Goal: Task Accomplishment & Management: Use online tool/utility

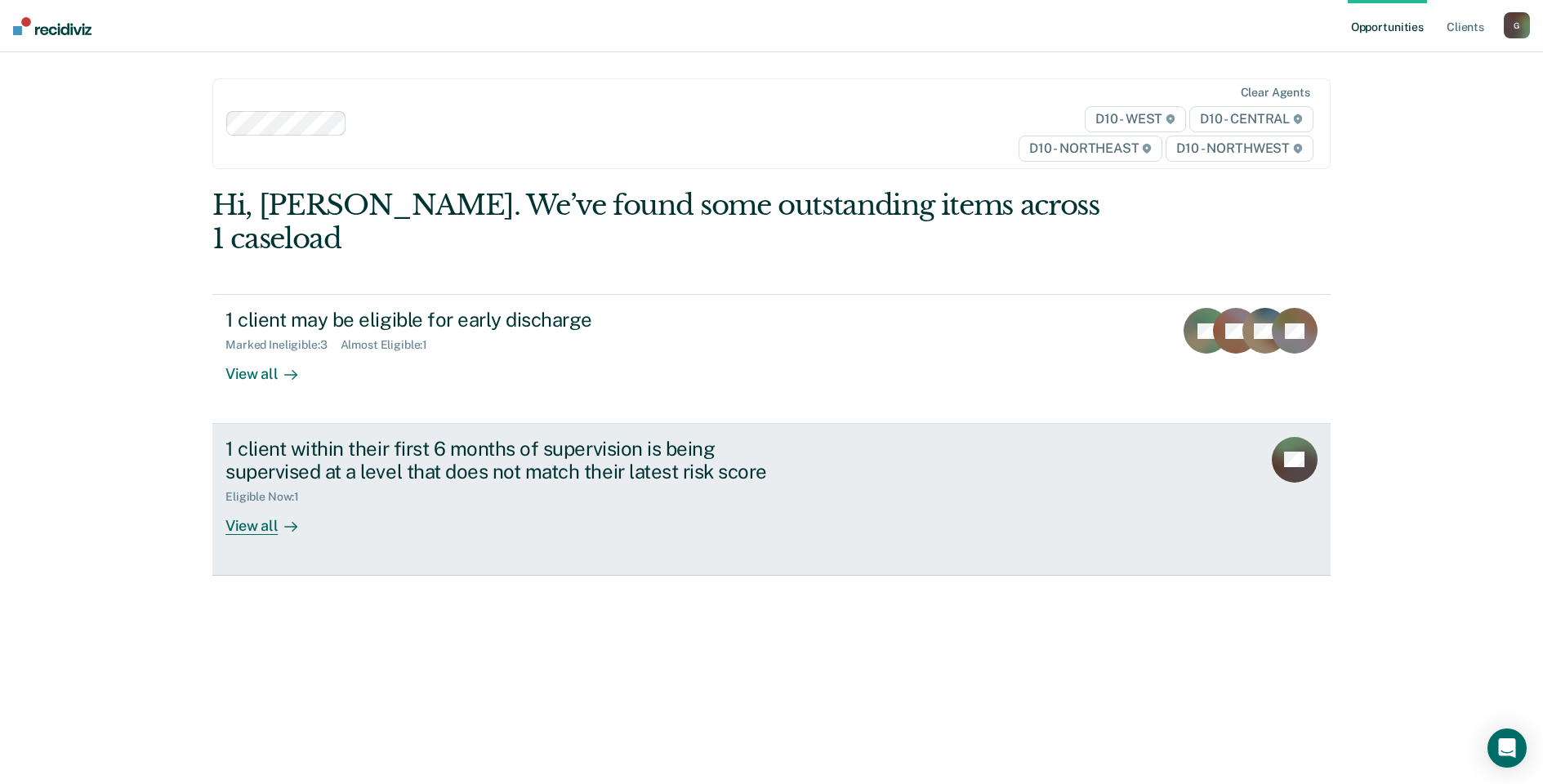
click at [267, 504] on div "View all" at bounding box center [271, 520] width 91 height 32
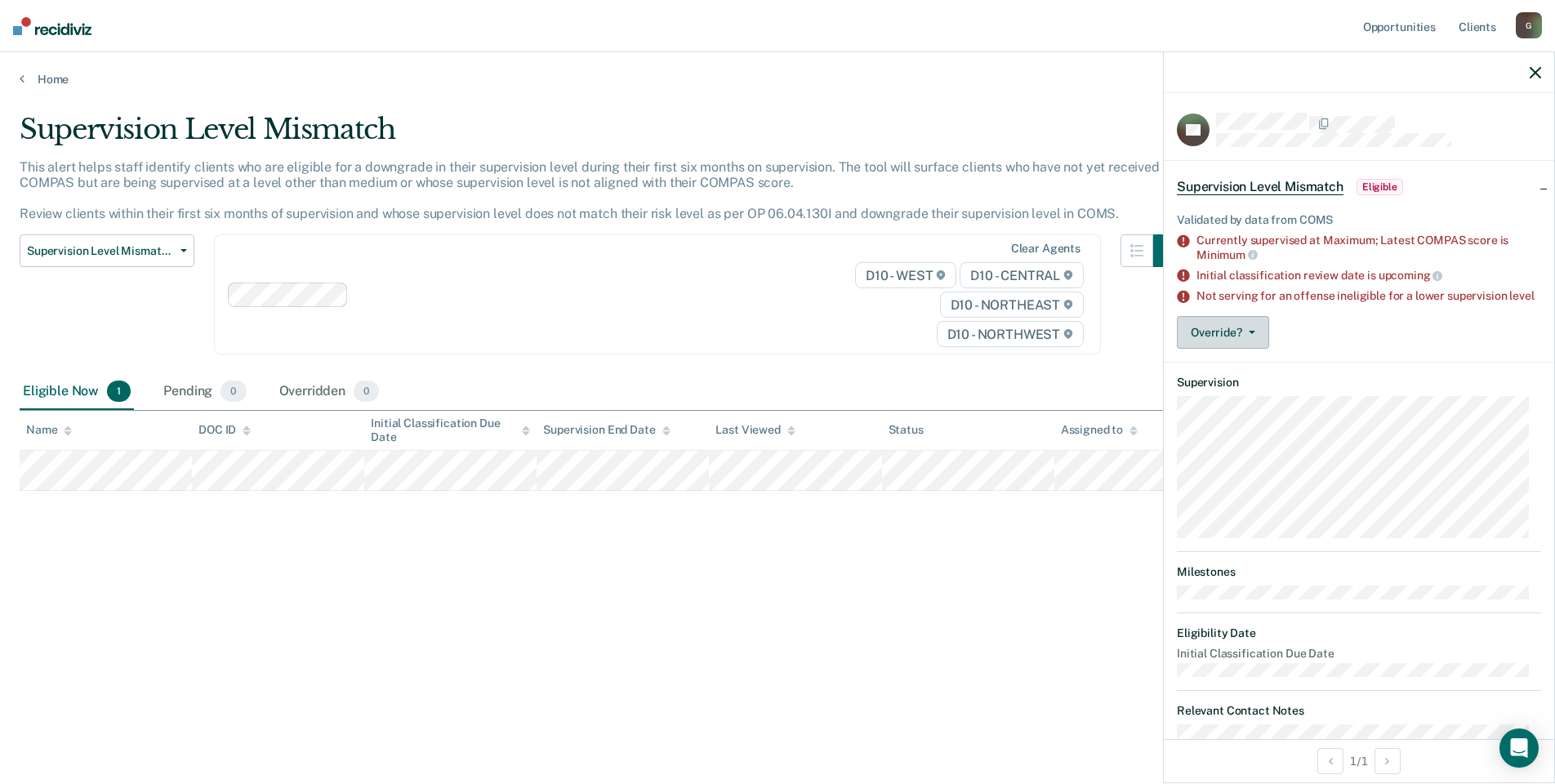
click at [1250, 334] on icon "button" at bounding box center [1252, 332] width 7 height 3
click at [1252, 411] on button "[PERSON_NAME]" at bounding box center [1255, 397] width 157 height 26
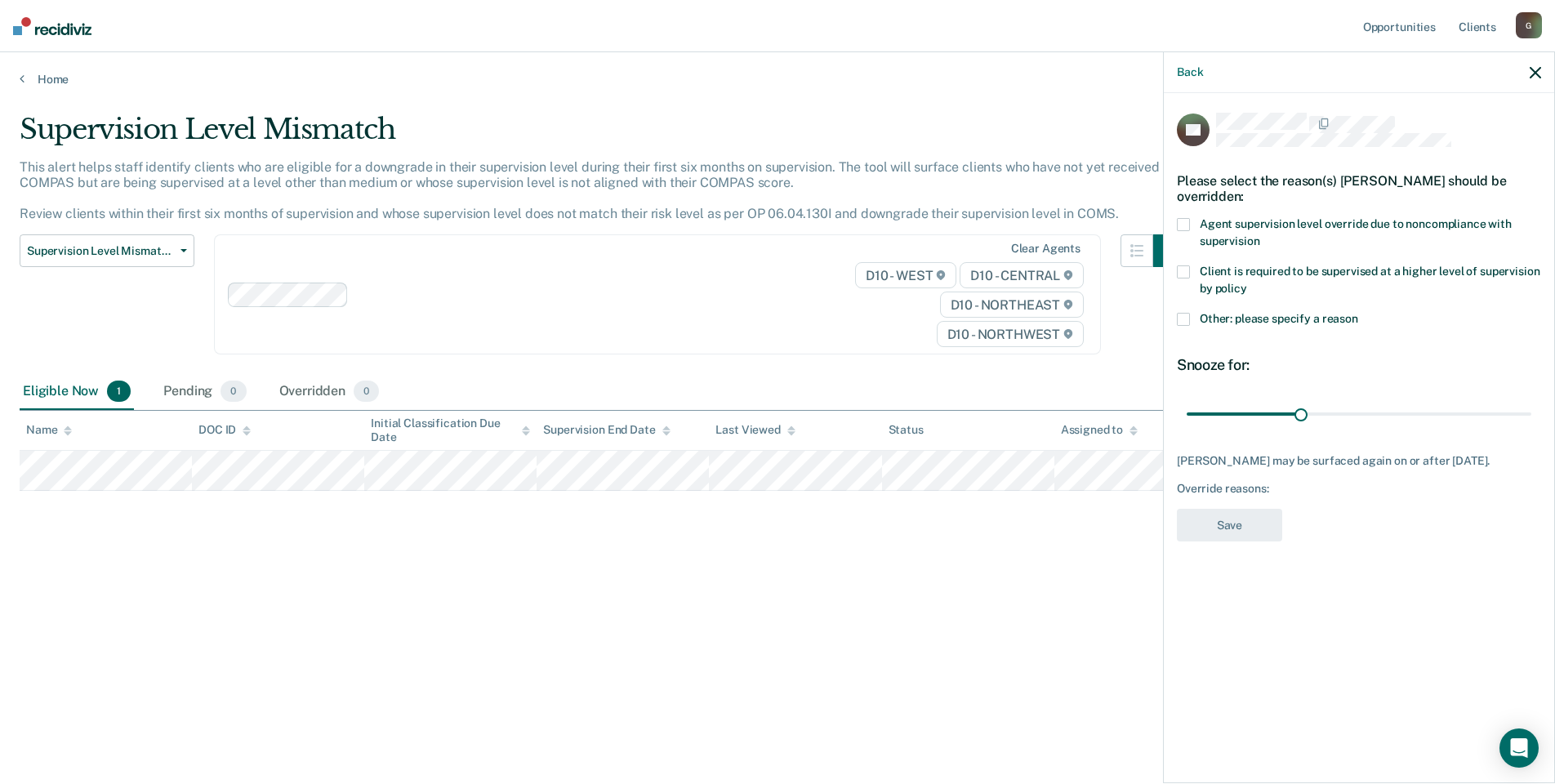
click at [1191, 323] on label "Other: please specify a reason" at bounding box center [1359, 321] width 364 height 17
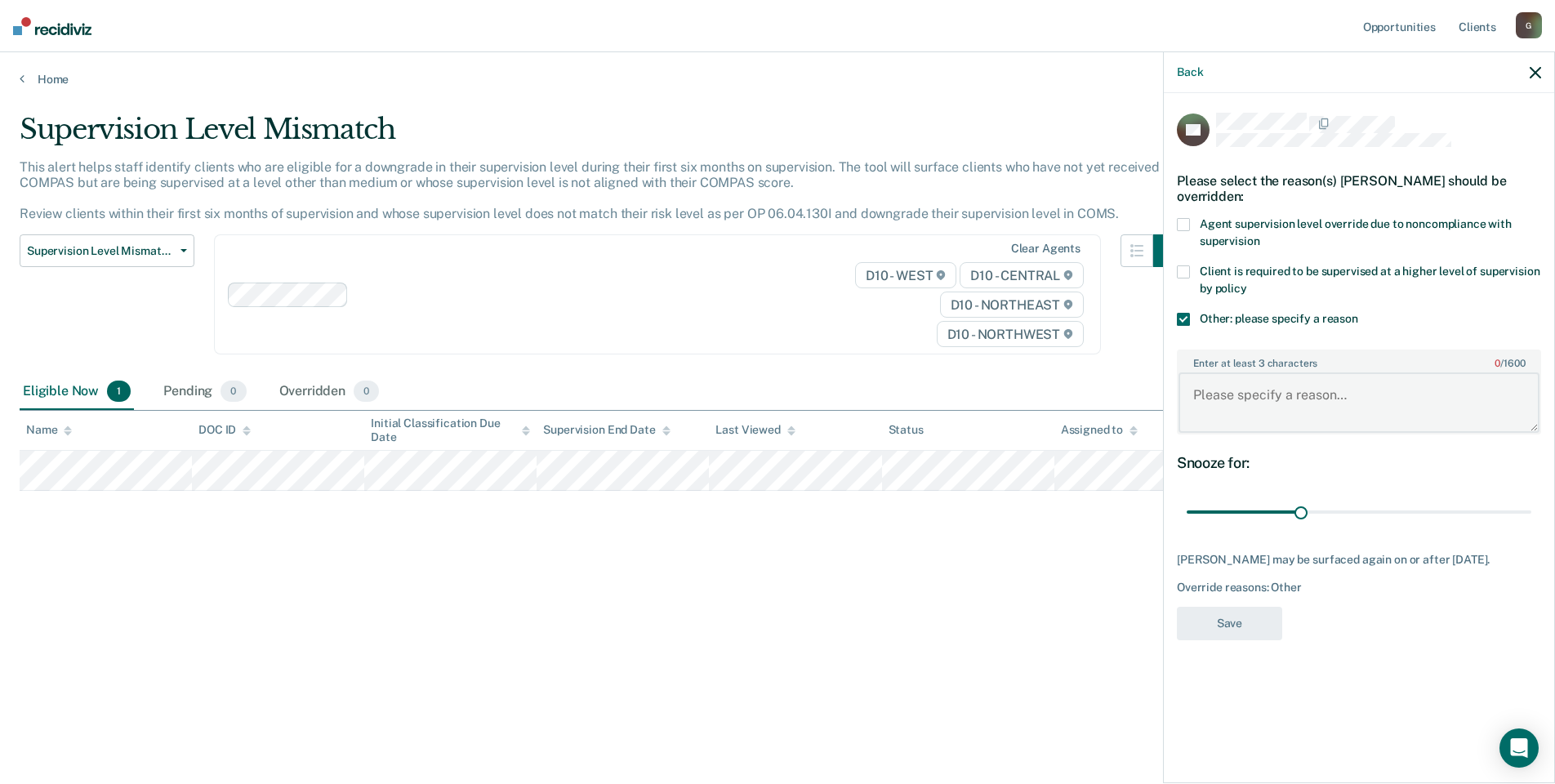
click at [1241, 399] on textarea "Enter at least 3 characters 0 / 1600" at bounding box center [1359, 402] width 361 height 60
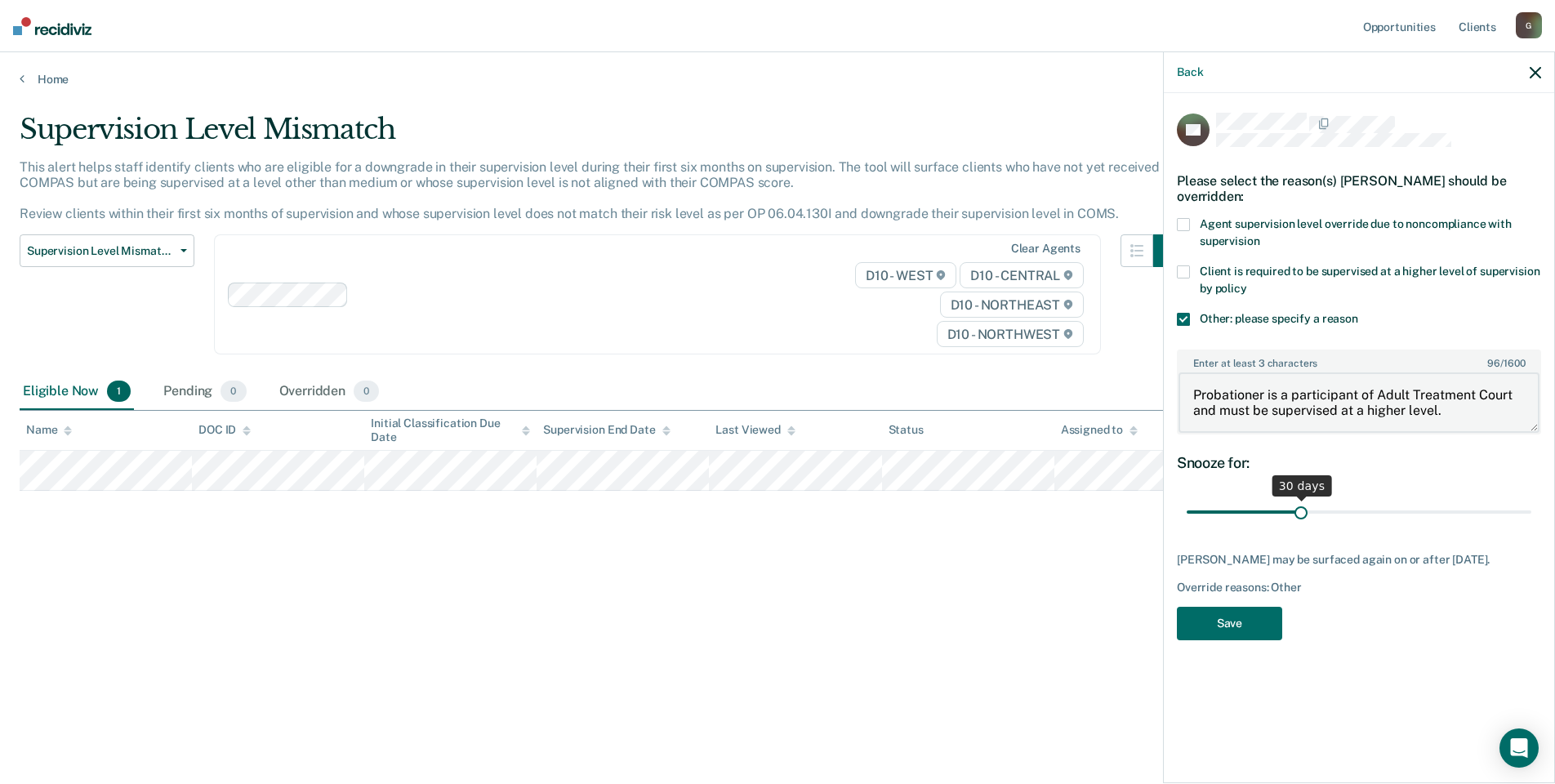
type textarea "Probationer is a participant of Adult Treatment Court and must be supervised at…"
drag, startPoint x: 1301, startPoint y: 513, endPoint x: 1607, endPoint y: 513, distance: 306.0
type input "90"
click at [1531, 513] on input "range" at bounding box center [1359, 512] width 345 height 29
click at [1241, 626] on button "Save" at bounding box center [1229, 624] width 105 height 34
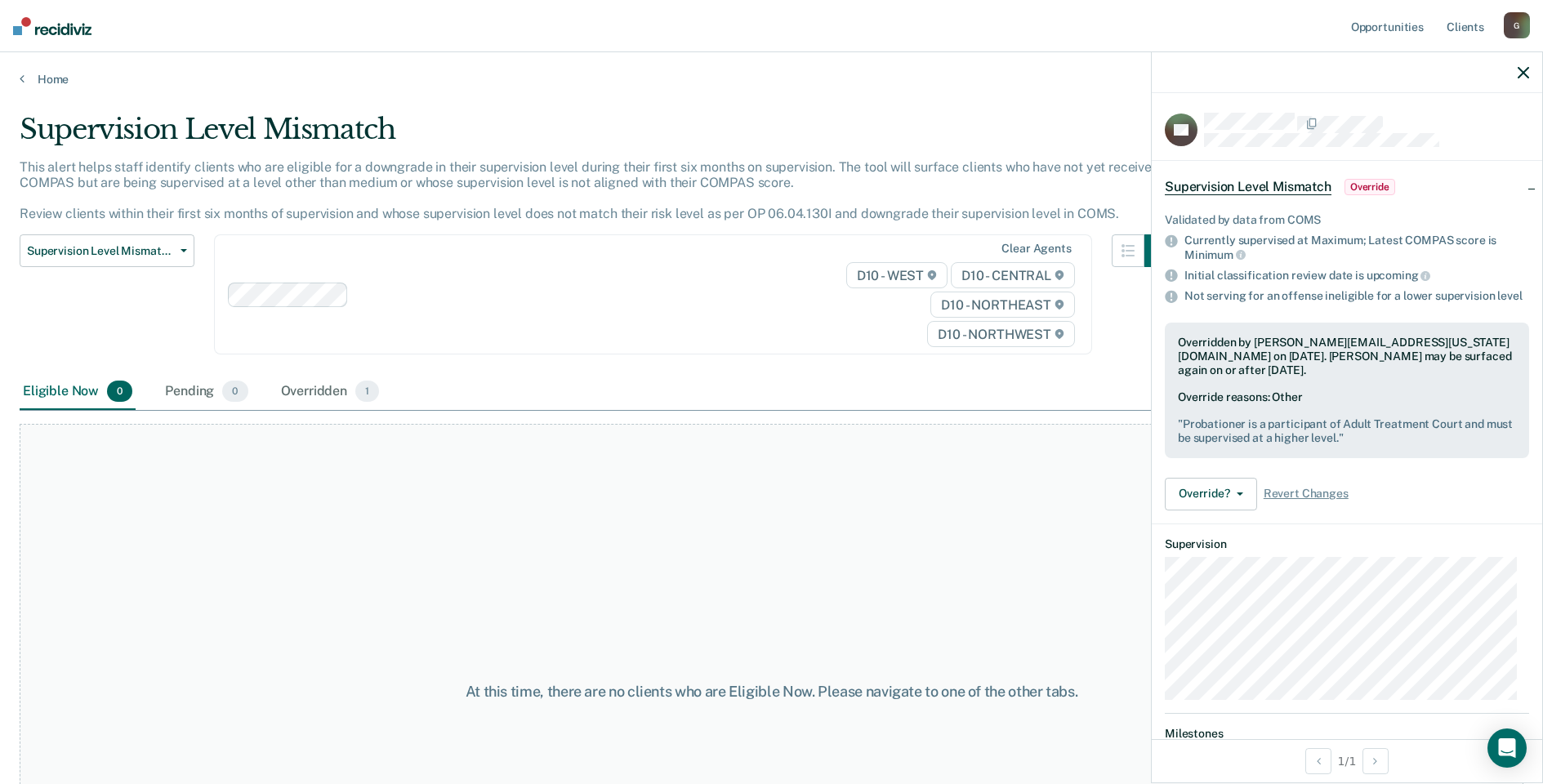
click at [31, 71] on div "Home" at bounding box center [772, 69] width 1543 height 35
click at [40, 76] on link "Home" at bounding box center [772, 79] width 1503 height 15
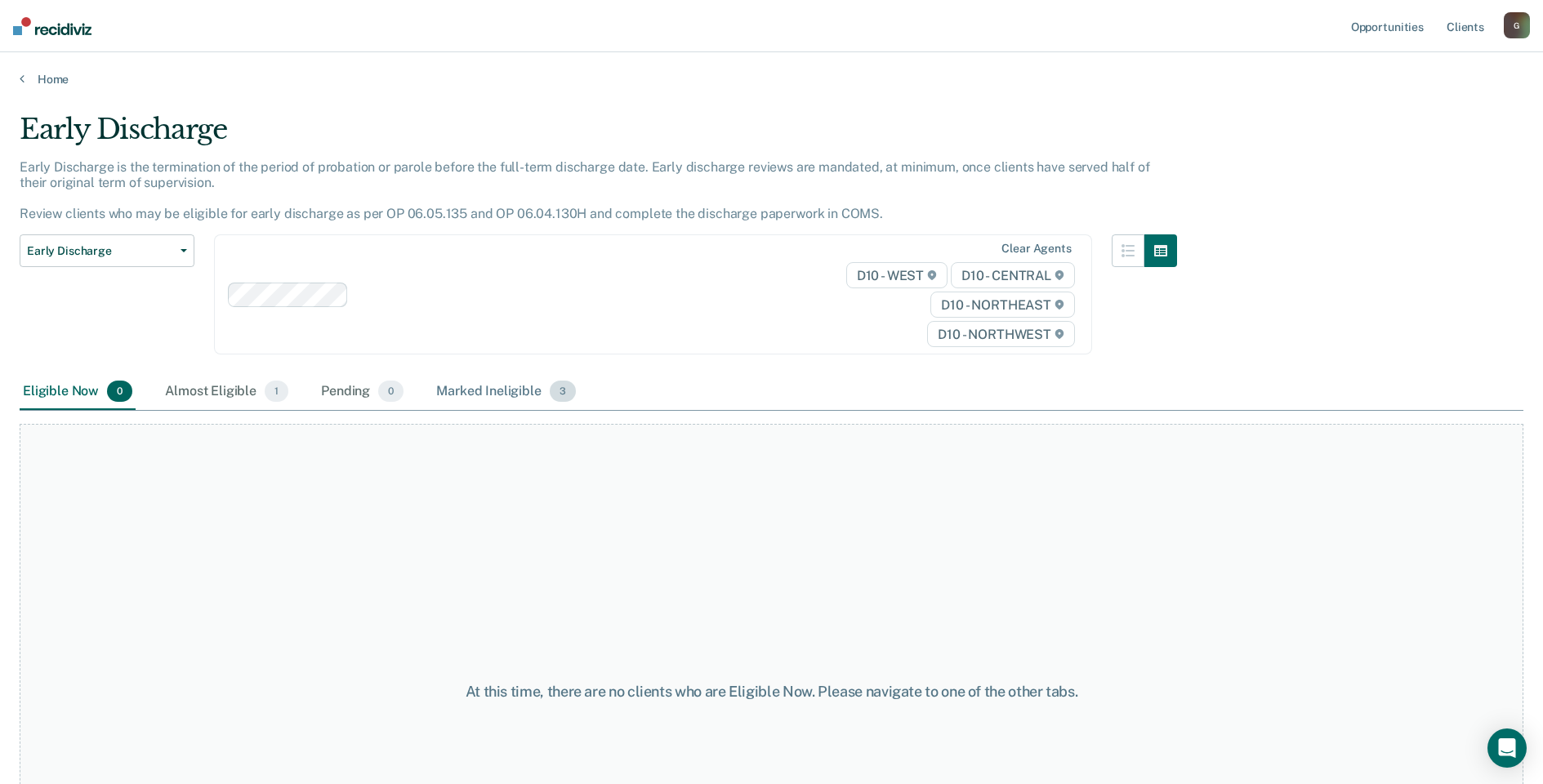
click at [500, 394] on div "Marked Ineligible 3" at bounding box center [506, 392] width 147 height 36
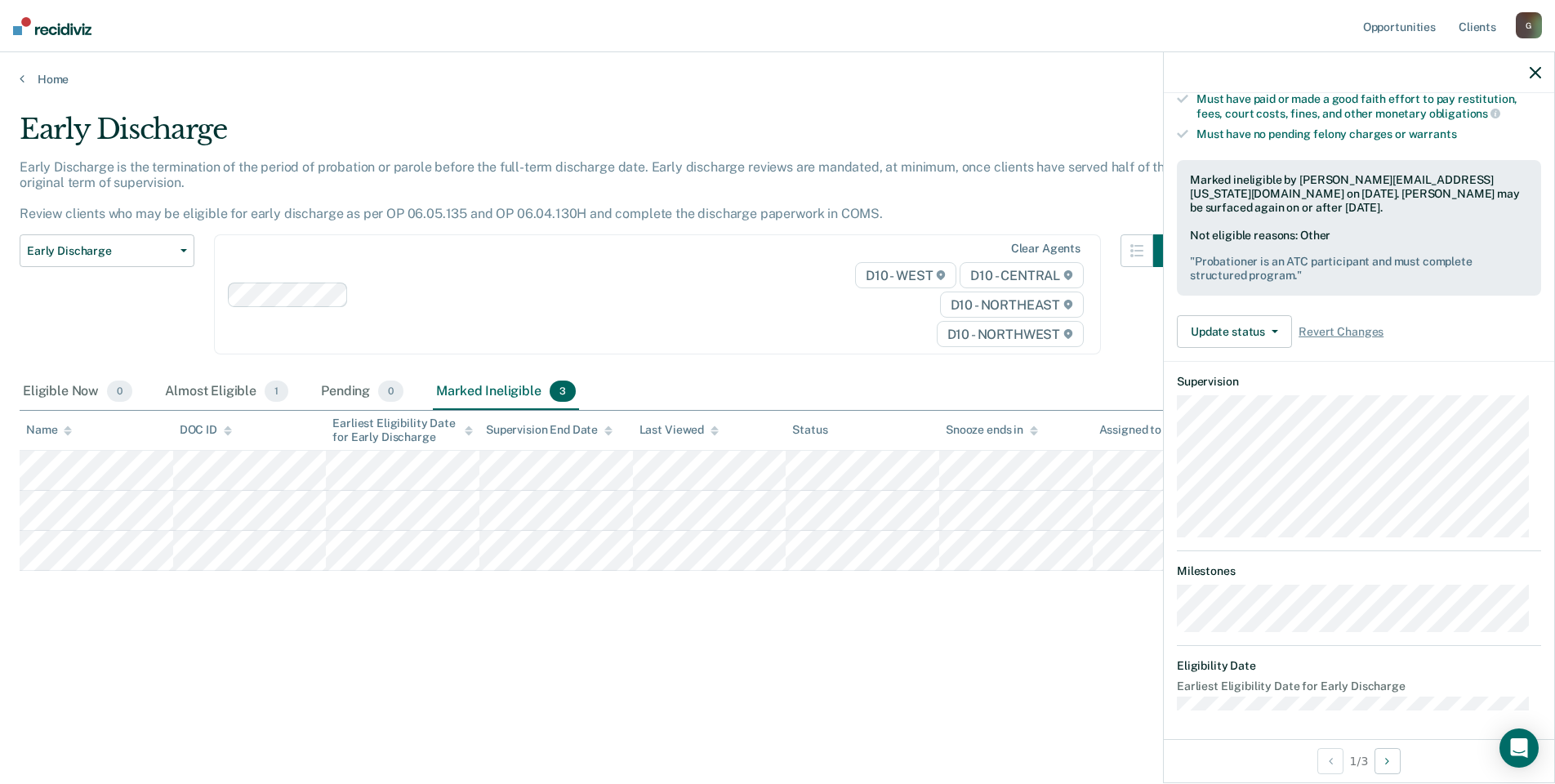
scroll to position [328, 0]
click at [580, 651] on div "Early Discharge Early Discharge is the termination of the period of probation o…" at bounding box center [778, 387] width 1515 height 548
click at [214, 393] on div "Almost Eligible 1" at bounding box center [226, 392] width 130 height 36
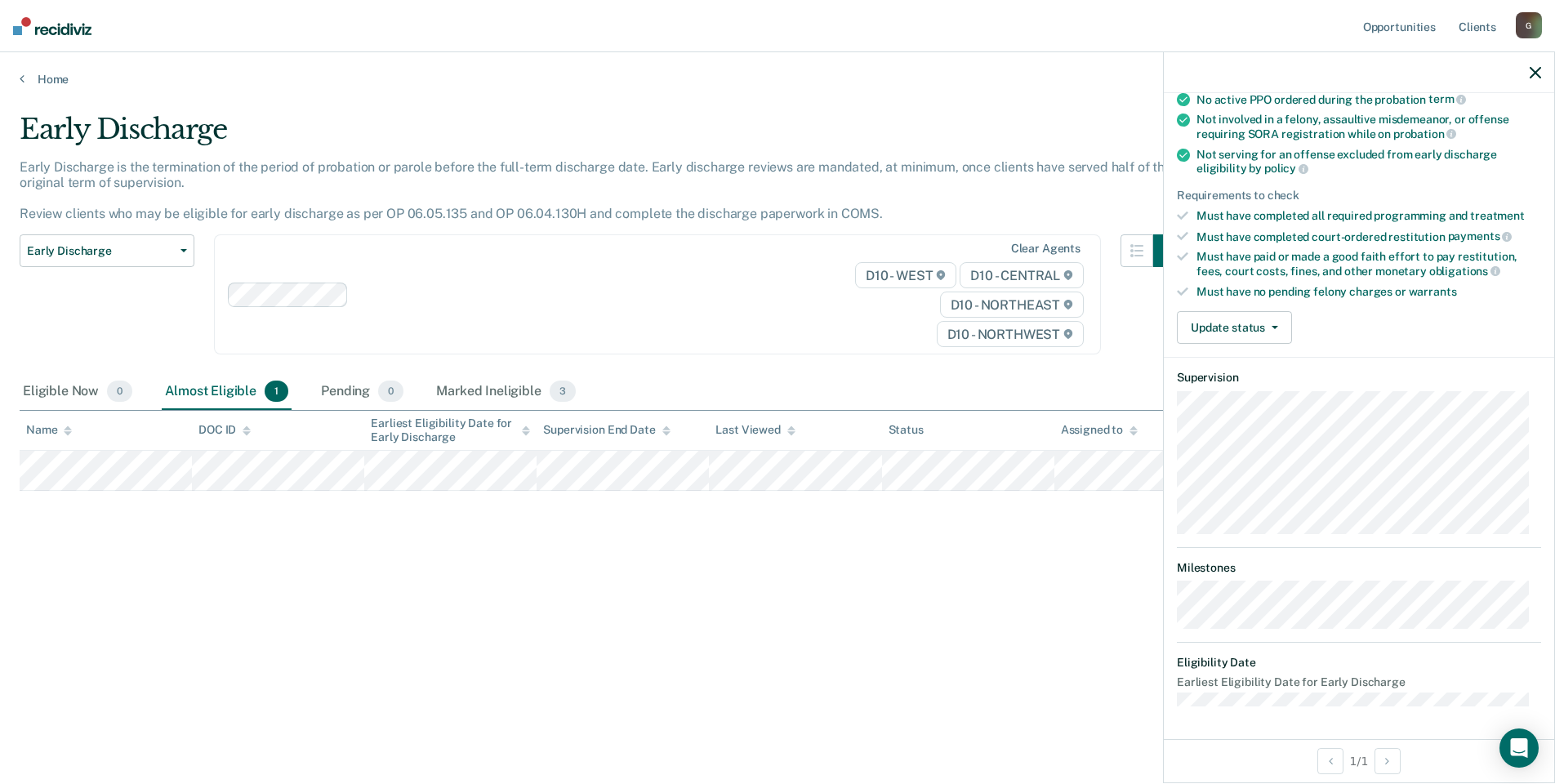
scroll to position [167, 0]
click at [1272, 328] on icon "button" at bounding box center [1275, 329] width 7 height 3
click at [1255, 392] on button "Mark Ineligible" at bounding box center [1255, 394] width 157 height 26
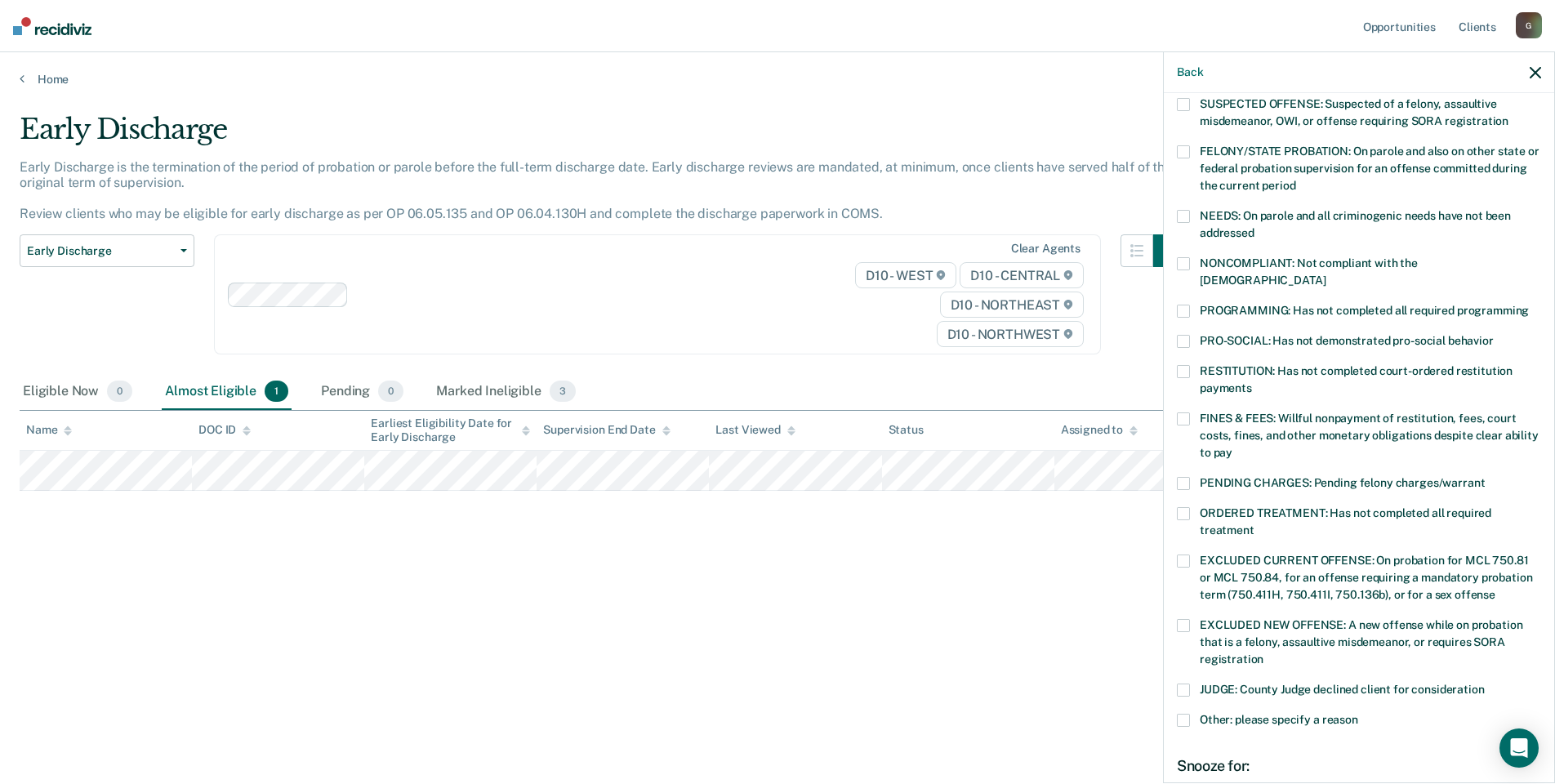
click at [1185, 714] on span at bounding box center [1183, 720] width 13 height 13
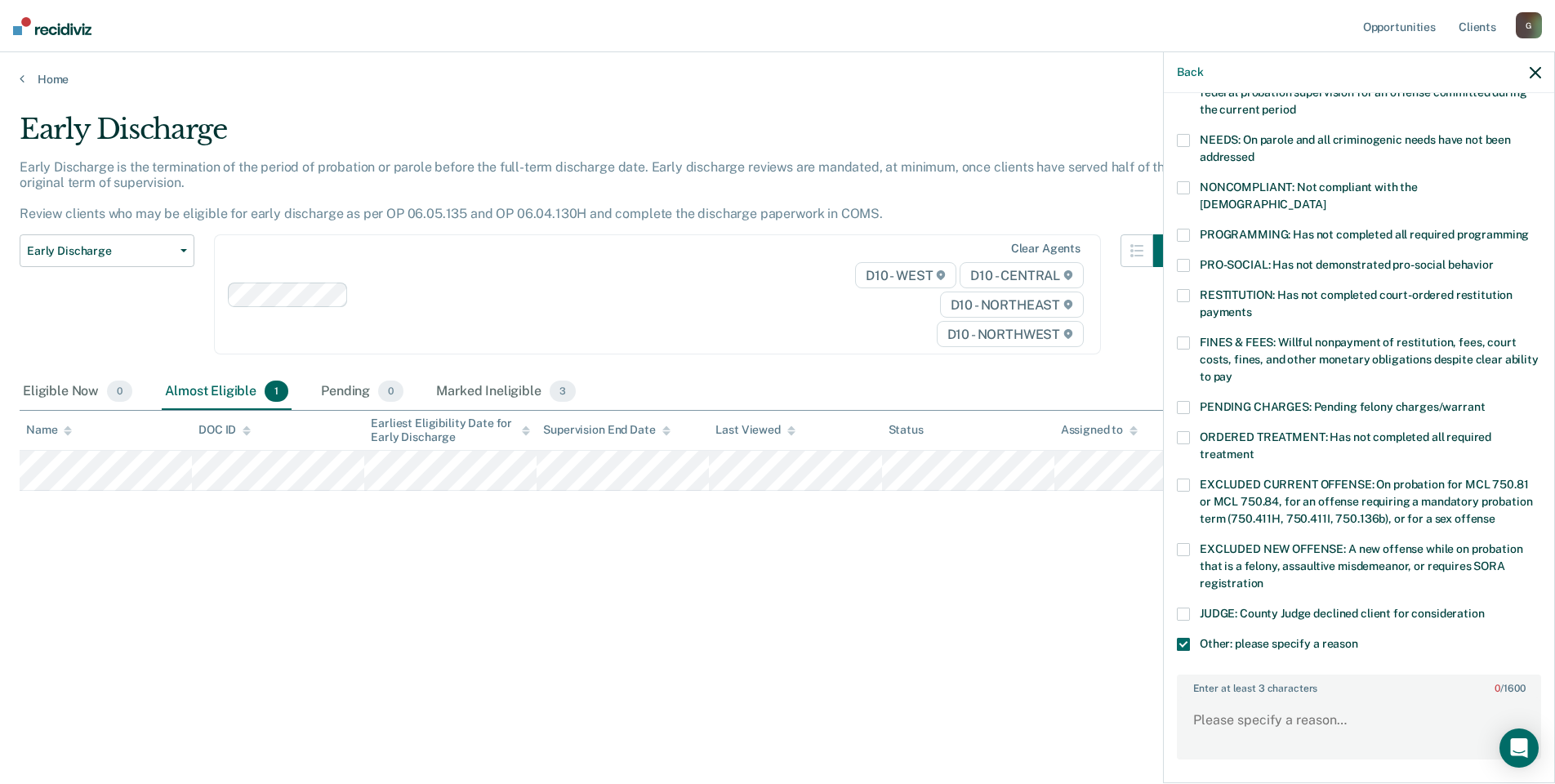
scroll to position [412, 0]
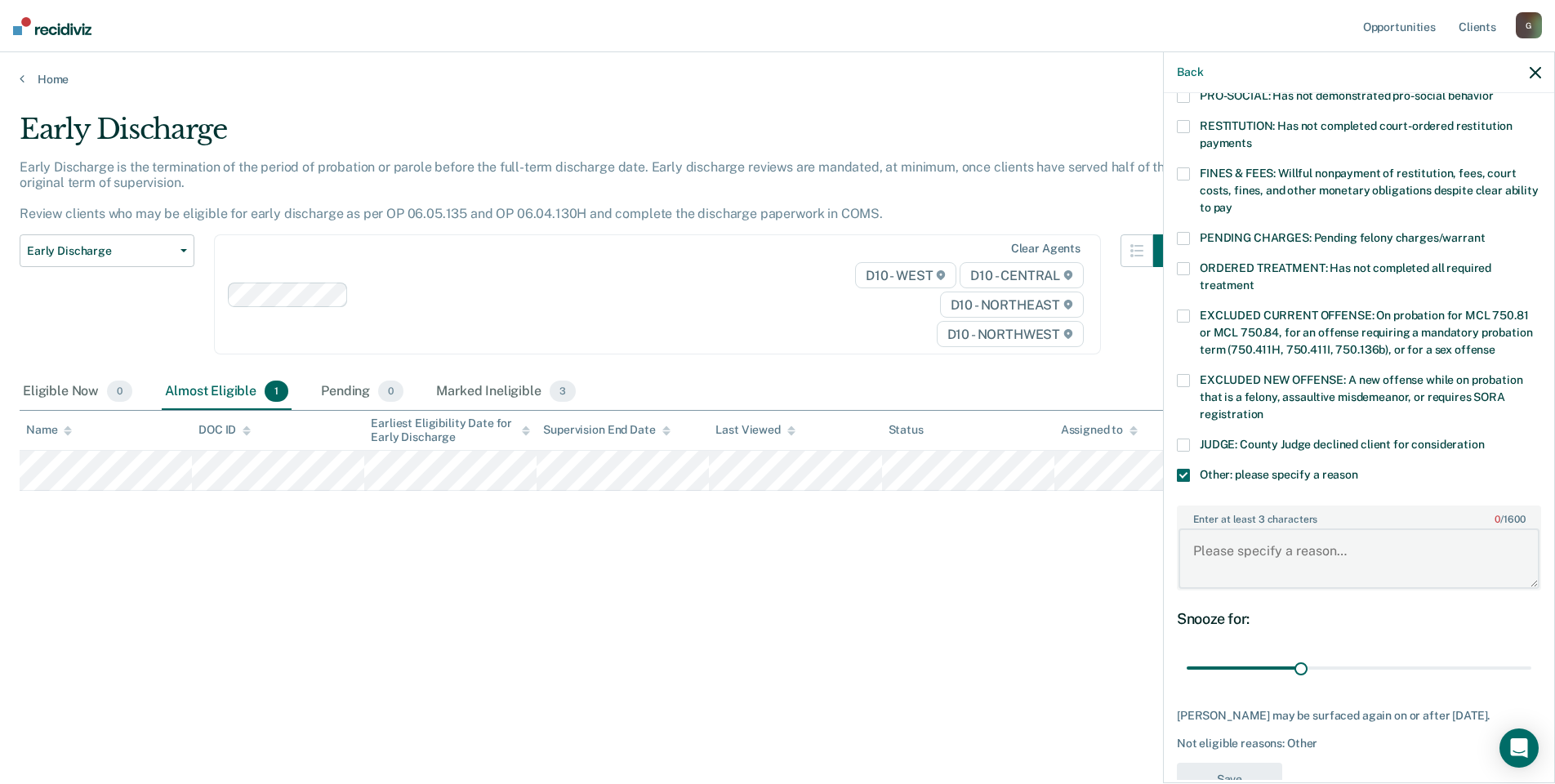
click at [1251, 528] on textarea "Enter at least 3 characters 0 / 1600" at bounding box center [1359, 557] width 361 height 60
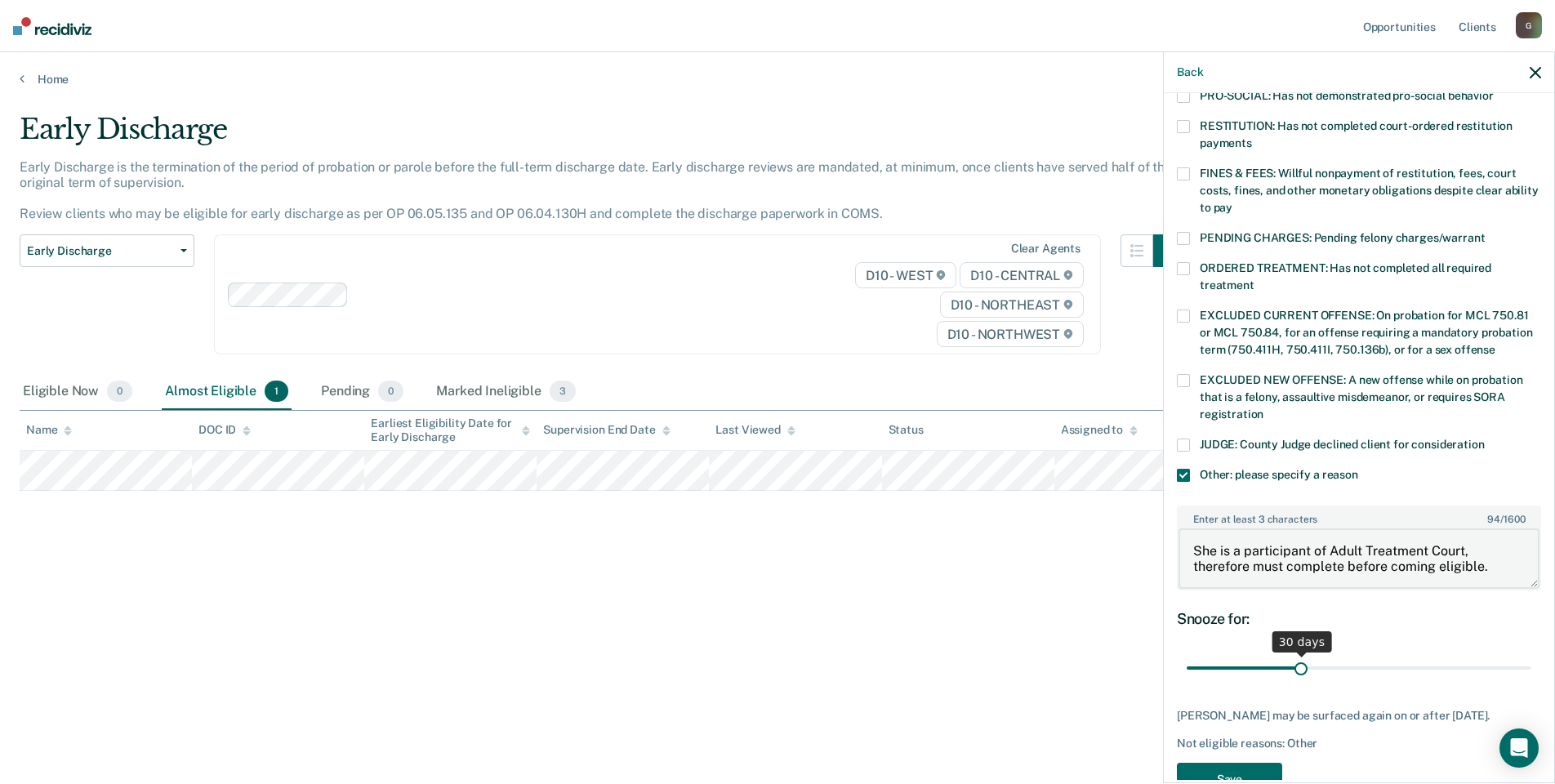
type textarea "She is a participant of Adult Treatment Court, therefore must complete before c…"
drag, startPoint x: 1299, startPoint y: 650, endPoint x: 1557, endPoint y: 645, distance: 258.0
type input "90"
click at [1531, 653] on input "range" at bounding box center [1359, 667] width 345 height 29
click at [1496, 554] on textarea "She is a participant of Adult Treatment Court, therefore must complete before c…" at bounding box center [1359, 557] width 361 height 60
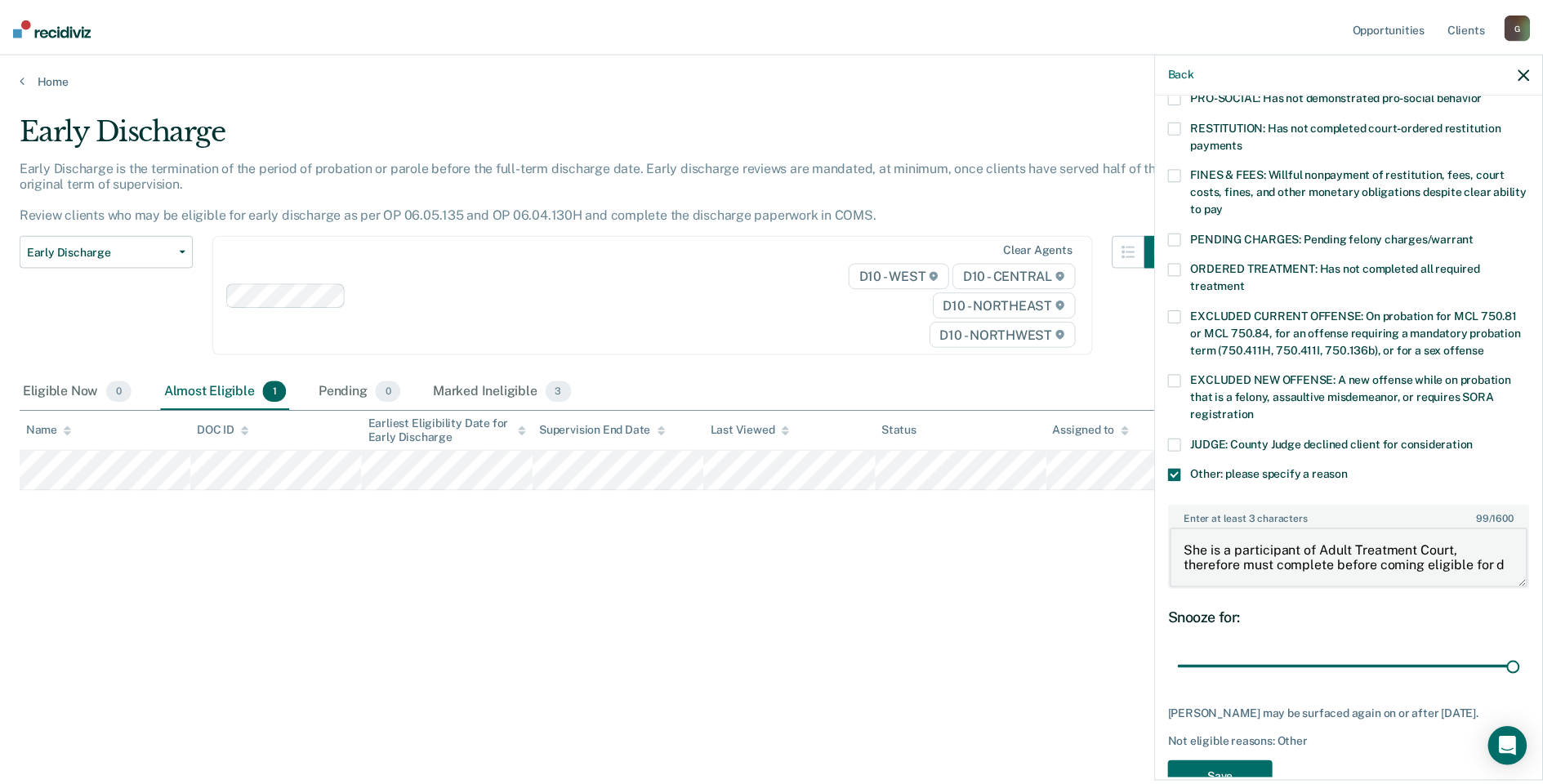
scroll to position [2, 0]
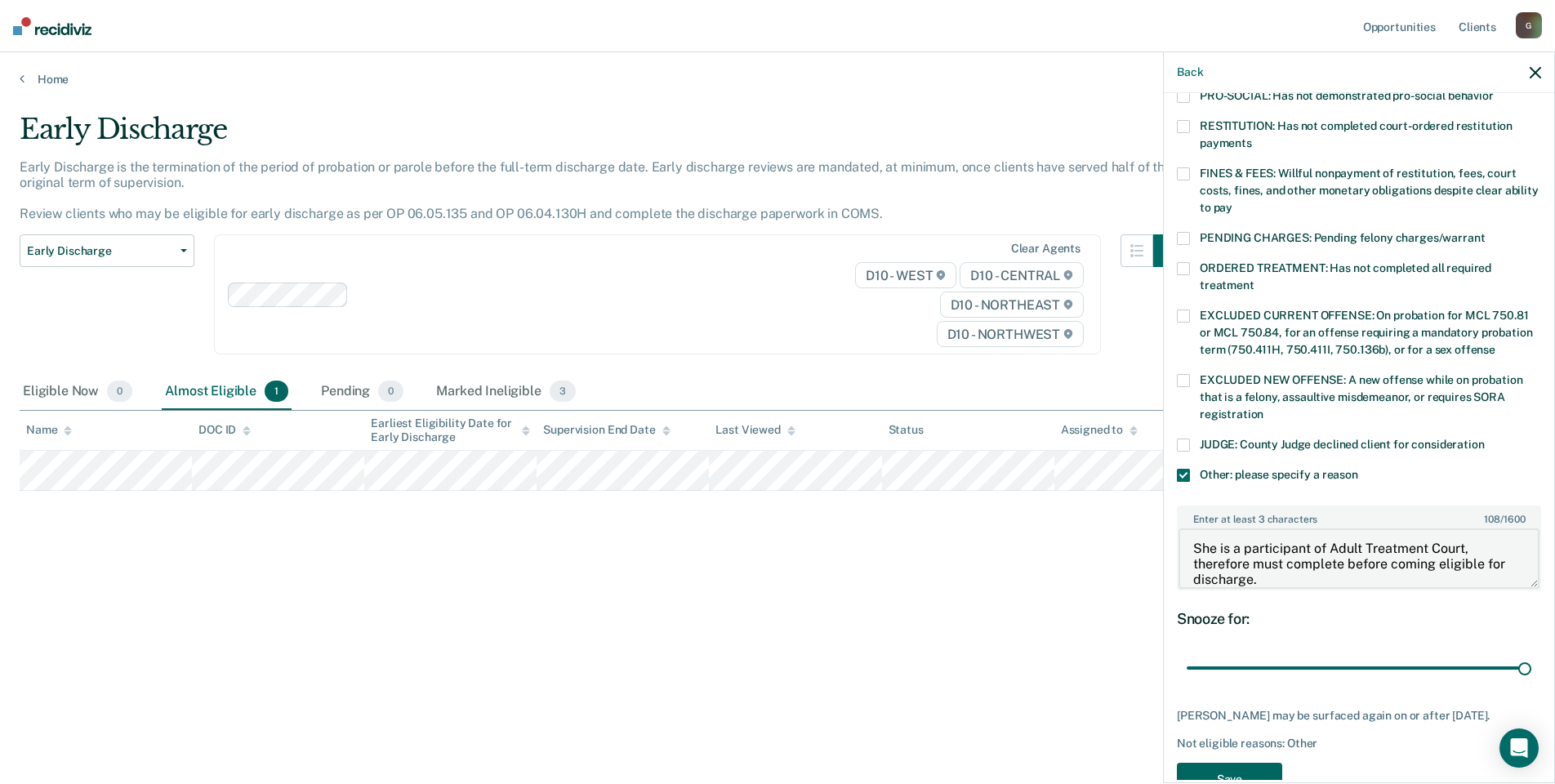
type textarea "She is a participant of Adult Treatment Court, therefore must complete before c…"
click at [1228, 762] on button "Save" at bounding box center [1229, 779] width 105 height 34
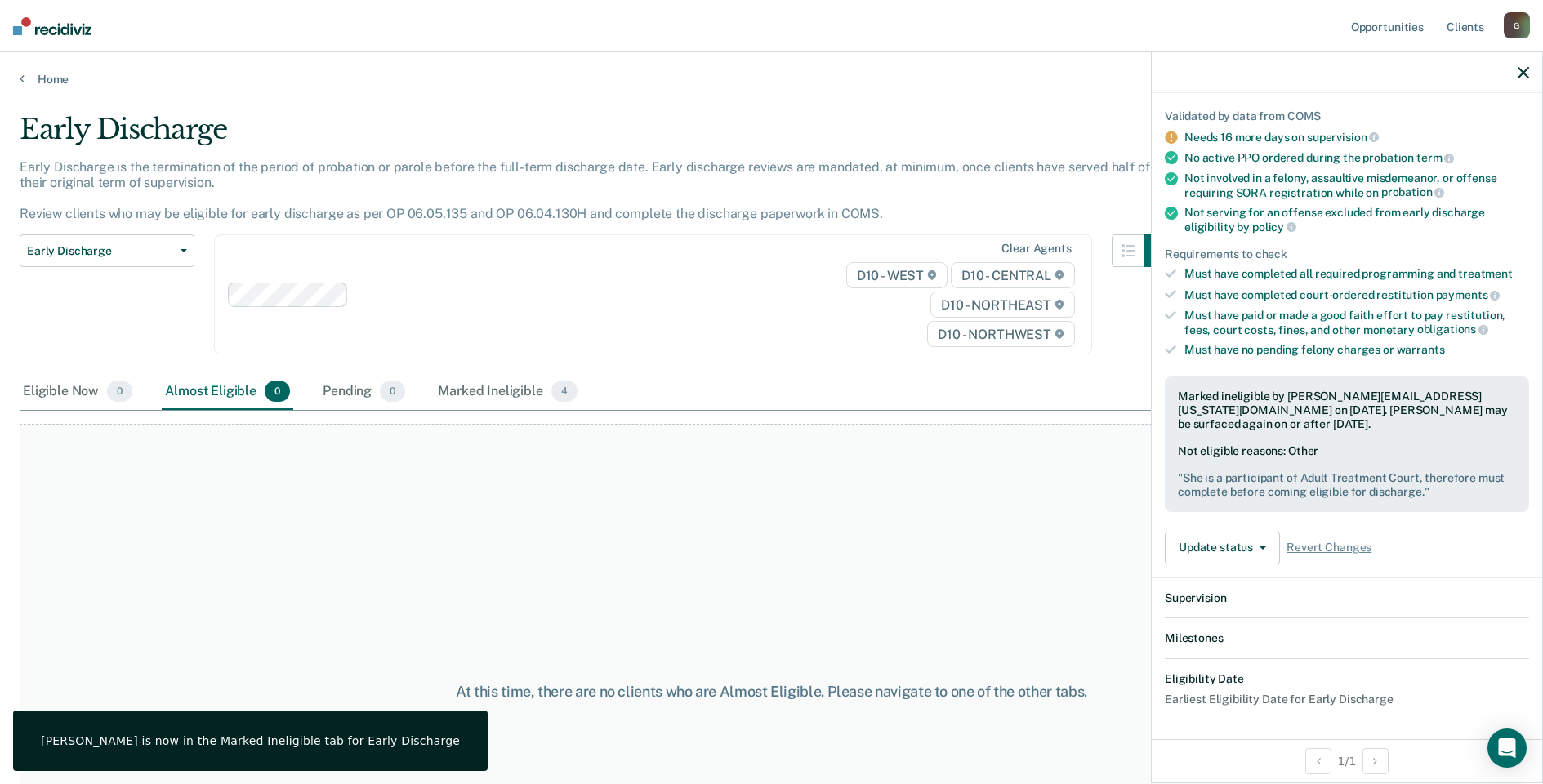
scroll to position [328, 0]
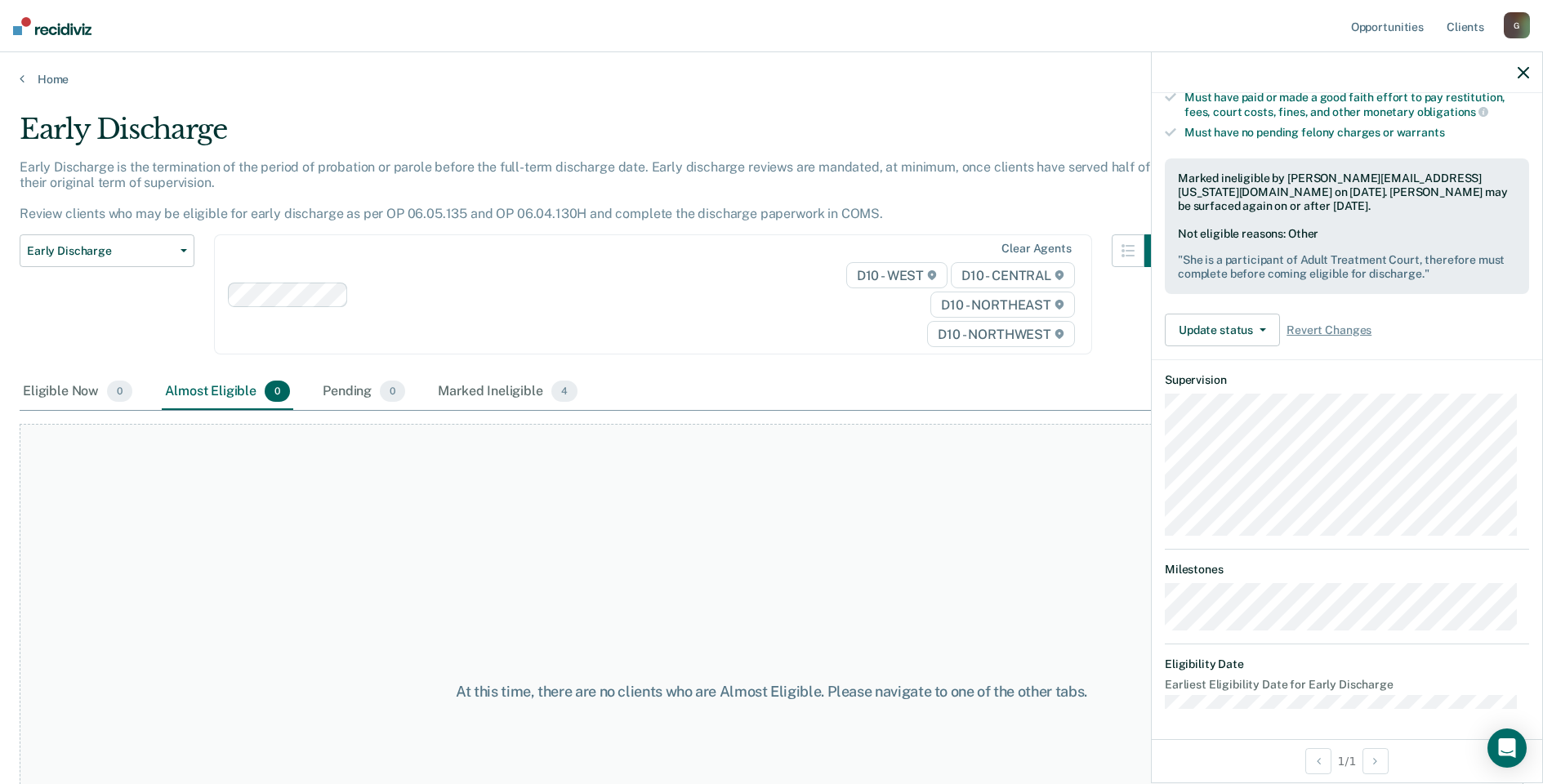
click at [1529, 71] on div at bounding box center [1347, 72] width 390 height 41
click at [1523, 73] on icon "button" at bounding box center [1523, 73] width 12 height 12
